Goal: Communication & Community: Answer question/provide support

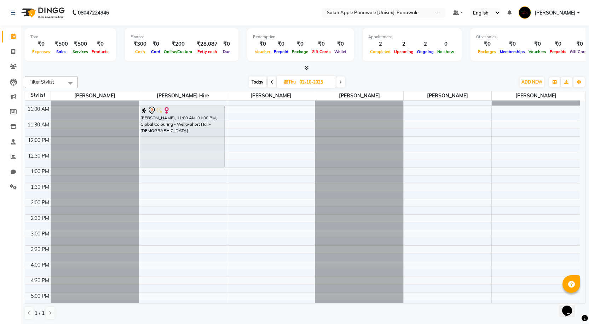
scroll to position [71, 0]
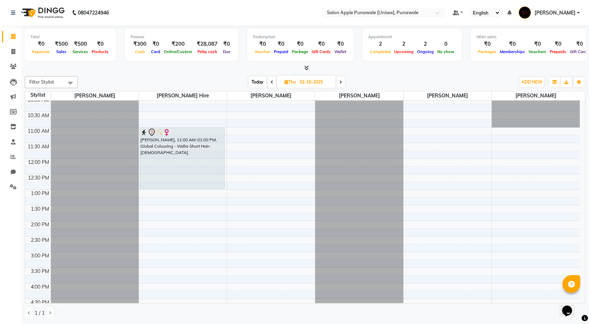
click at [260, 77] on span "Today" at bounding box center [258, 81] width 18 height 11
type input "01-10-2025"
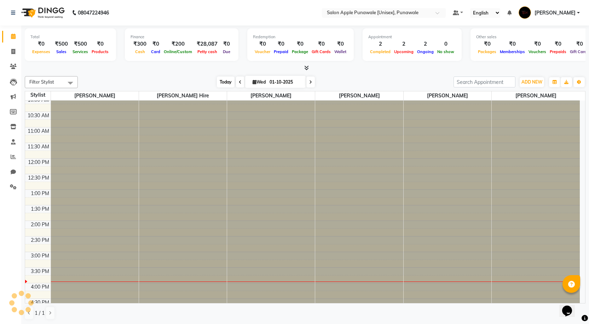
scroll to position [187, 0]
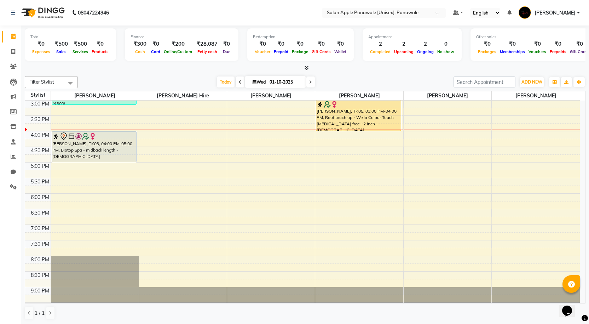
click at [11, 165] on li "Chat" at bounding box center [10, 171] width 21 height 15
click at [11, 167] on link "Chat" at bounding box center [10, 172] width 17 height 12
select select "100"
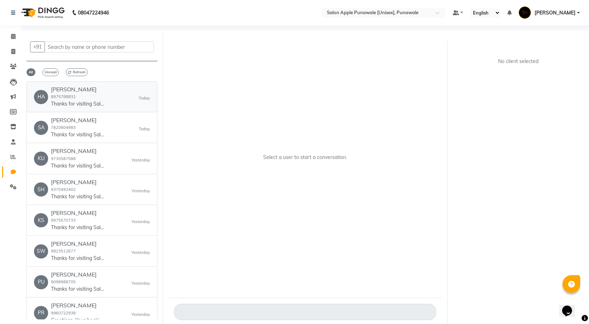
click at [93, 98] on div "harshad 8975788832 Thanks for visiting Salon Apple Punawale [Unisex], Punawale.…" at bounding box center [77, 97] width 53 height 22
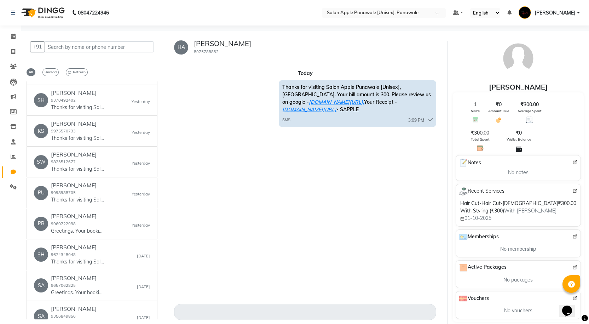
scroll to position [106, 0]
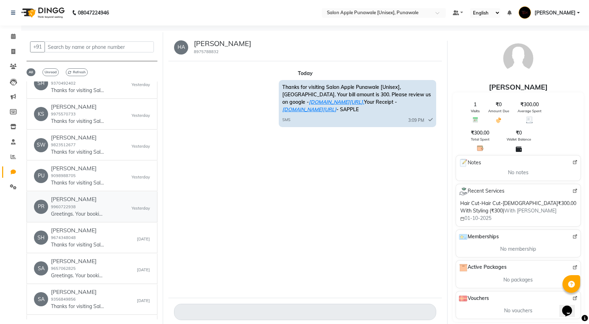
click at [93, 197] on h6 "PRATIBHA GIRI" at bounding box center [77, 199] width 53 height 7
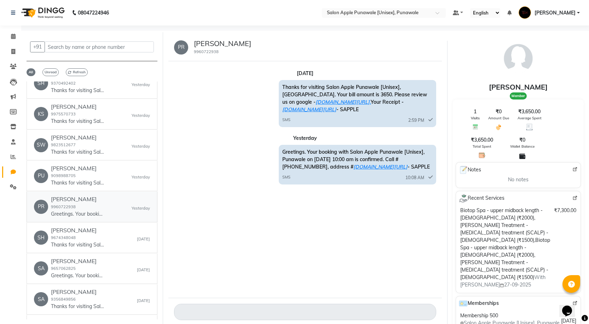
scroll to position [0, 0]
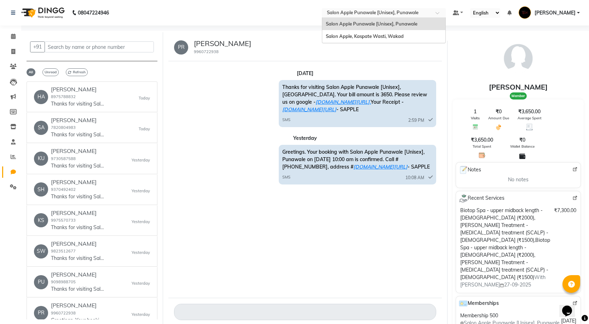
click at [401, 8] on div "Select Location × Salon Apple Punawale [Unisex], Punawale" at bounding box center [384, 13] width 124 height 10
click at [392, 35] on span "Salon Apple, Kaspate Wasti, Wakad" at bounding box center [365, 36] width 78 height 6
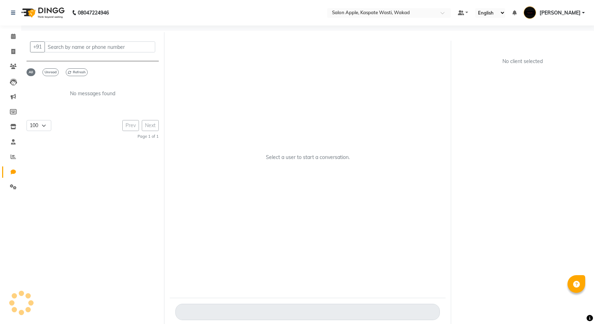
select select "100"
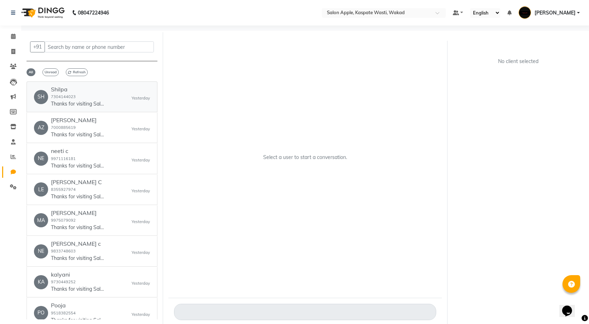
click at [85, 97] on div "Shilpa 7304144023 Thanks for visiting Salon Apple, Kaspate Wasti, [GEOGRAPHIC_D…" at bounding box center [77, 97] width 53 height 22
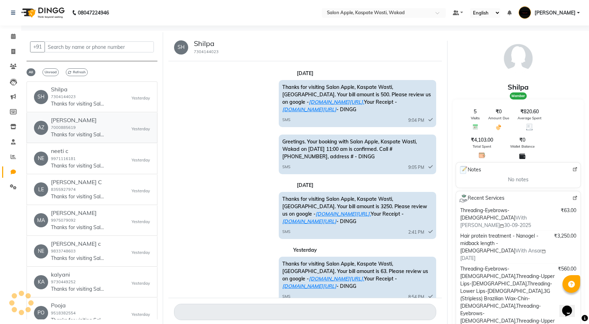
click at [83, 124] on div "[PERSON_NAME] 7000885619 Thanks for visiting Salon Apple, Kaspate Wasti, [GEOGR…" at bounding box center [77, 128] width 53 height 22
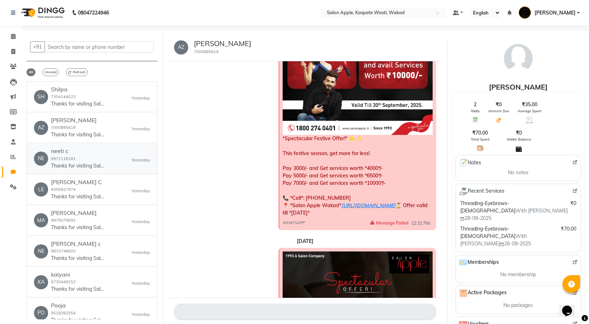
click at [83, 163] on p "Thanks for visiting Salon Apple, Kaspate Wasti, [GEOGRAPHIC_DATA]. Your bill am…" at bounding box center [77, 165] width 53 height 7
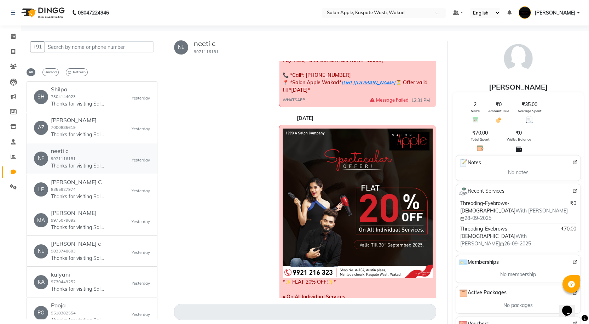
scroll to position [530, 0]
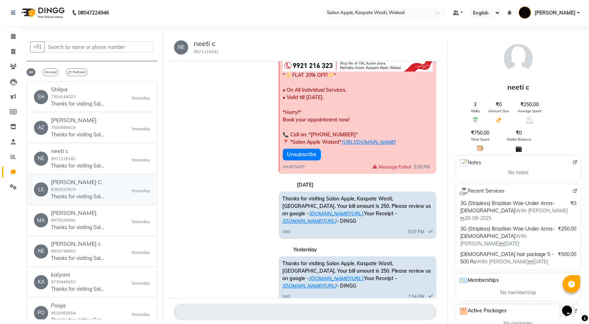
click at [82, 194] on p "Thanks for visiting Salon Apple, Kaspate Wasti, [GEOGRAPHIC_DATA]. Your bill am…" at bounding box center [77, 196] width 53 height 7
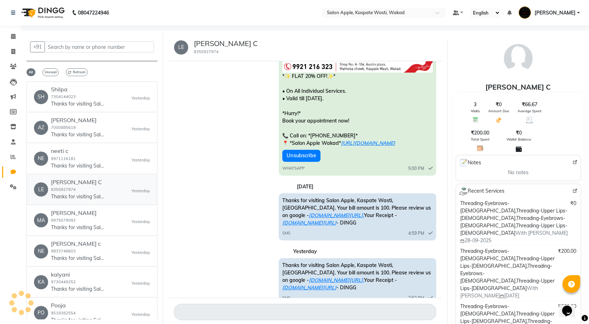
scroll to position [532, 0]
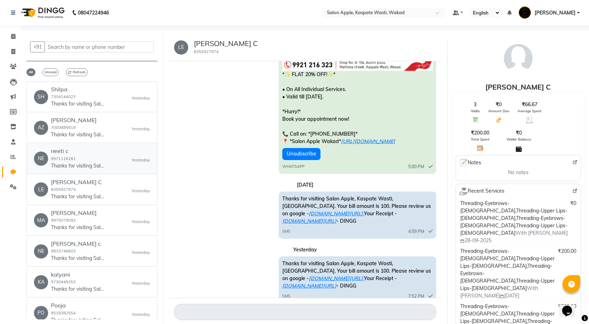
click at [84, 146] on link "NE neeti c 9971116181 Thanks for visiting Salon Apple, Kaspate Wasti, [GEOGRAPH…" at bounding box center [92, 158] width 131 height 30
